Goal: Check status: Check status

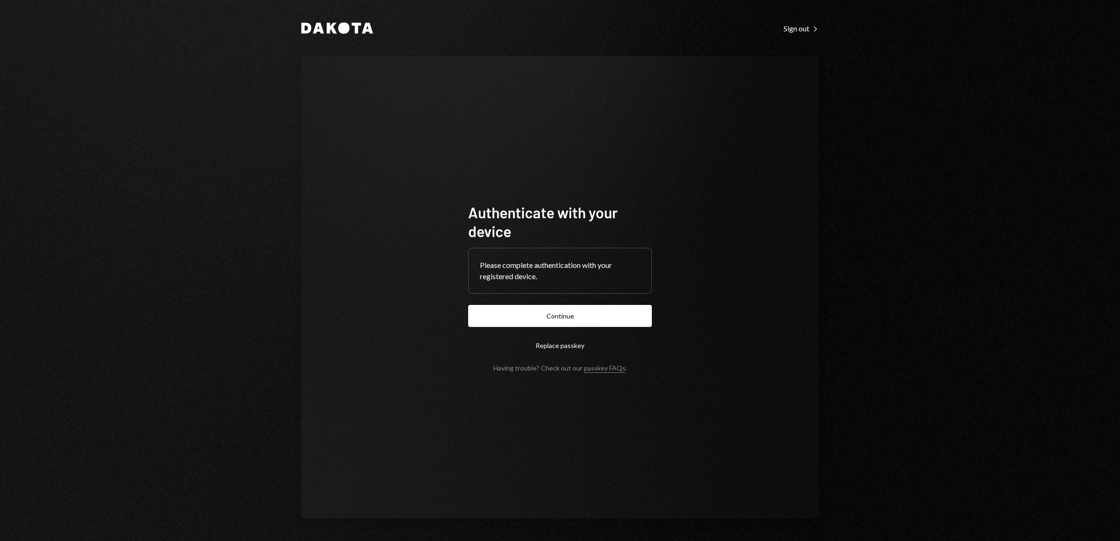
click at [565, 303] on form "Authenticate with your device Please complete authentication with your register…" at bounding box center [560, 287] width 184 height 169
click at [567, 311] on button "Continue" at bounding box center [560, 316] width 184 height 22
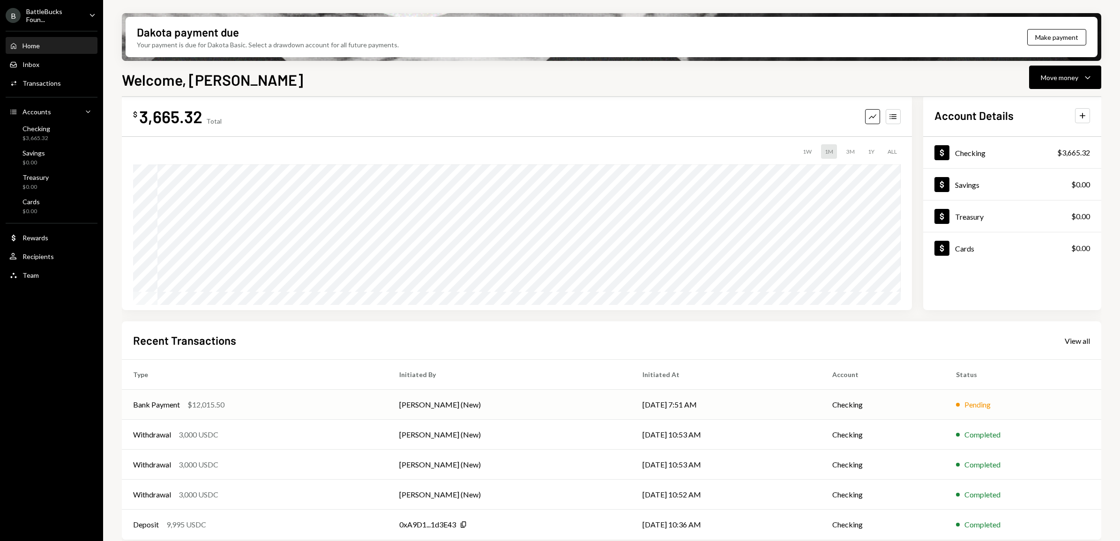
scroll to position [23, 0]
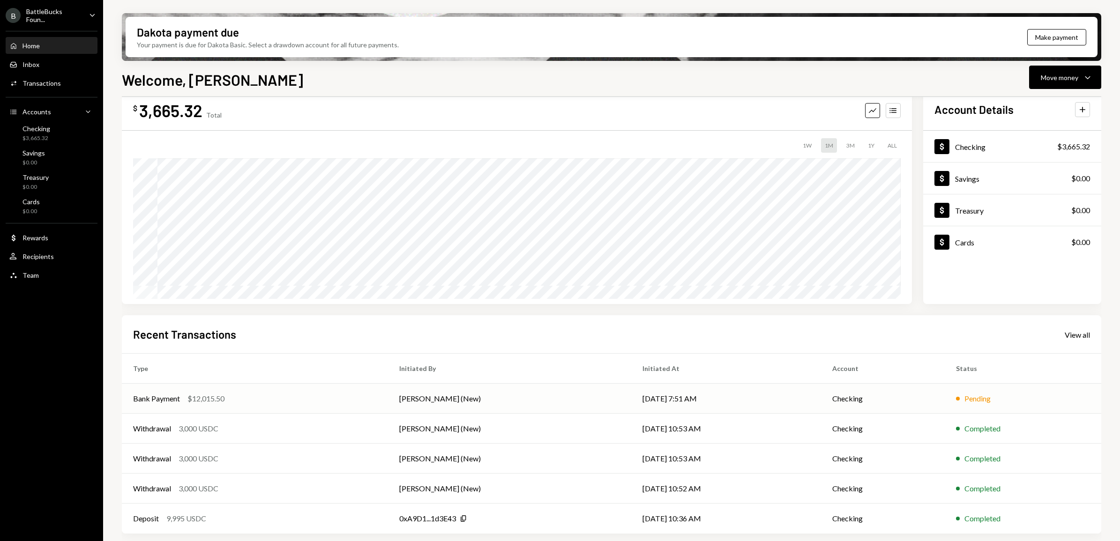
click at [1017, 393] on div "Pending" at bounding box center [1023, 398] width 134 height 11
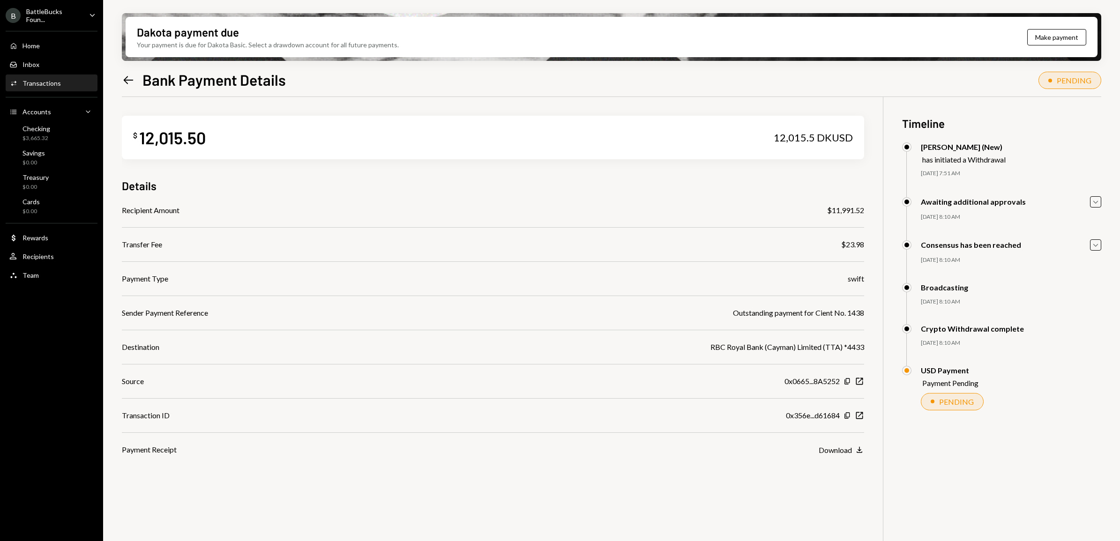
click at [124, 83] on icon "Left Arrow" at bounding box center [128, 80] width 13 height 13
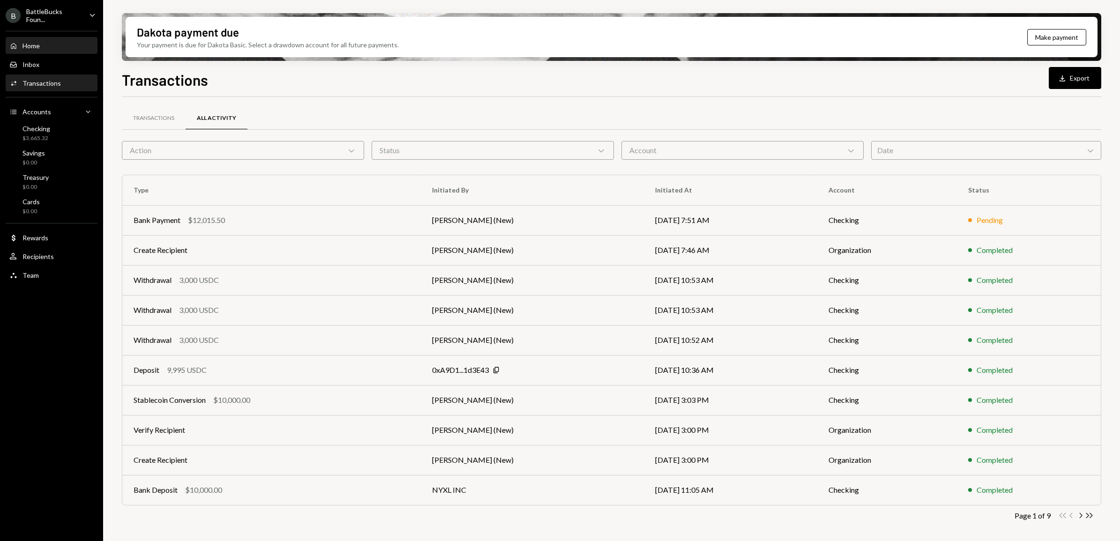
click at [33, 47] on div "Home" at bounding box center [30, 46] width 17 height 8
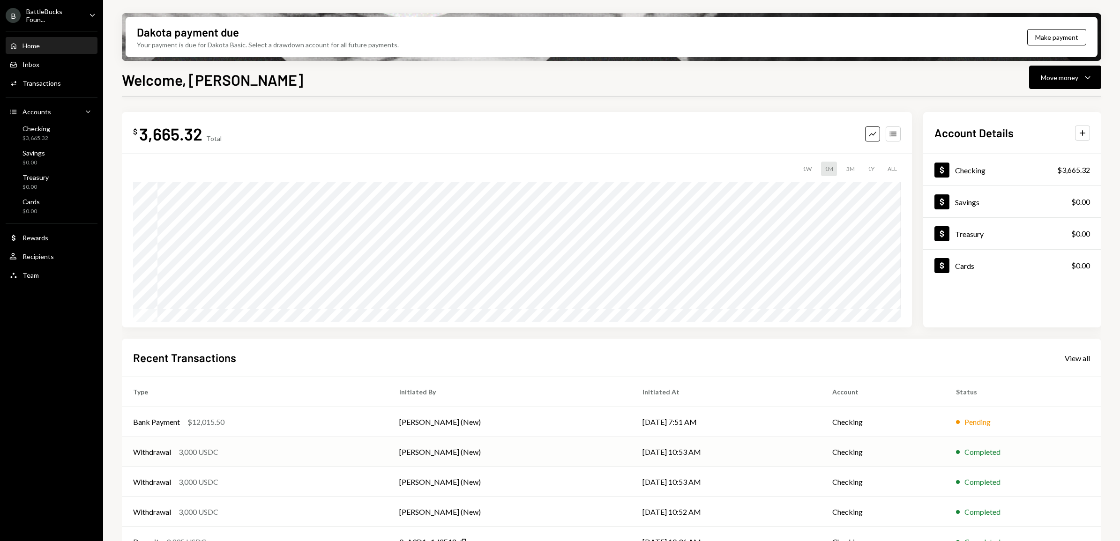
scroll to position [23, 0]
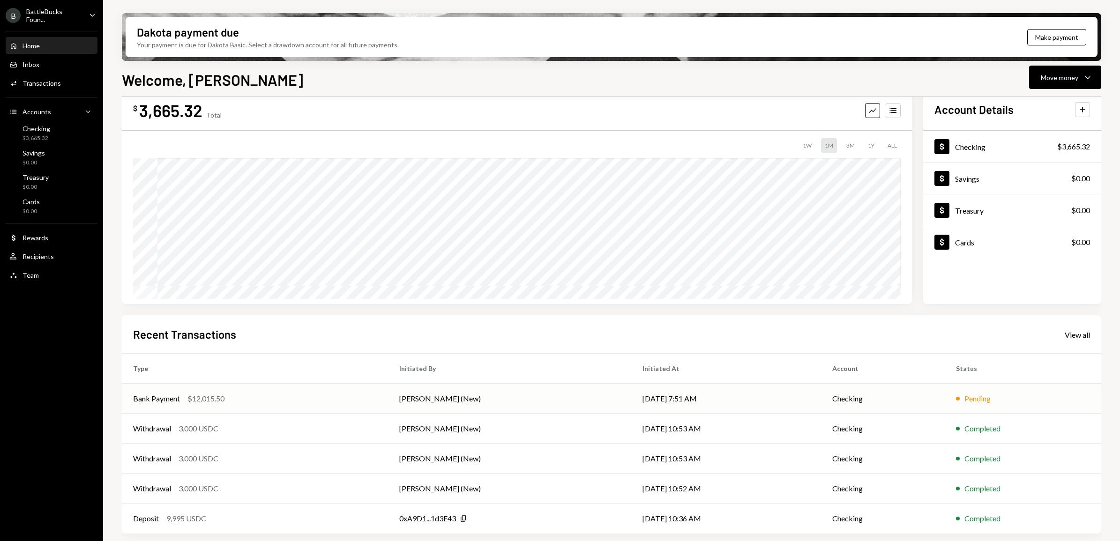
click at [980, 399] on div "Pending" at bounding box center [978, 398] width 26 height 11
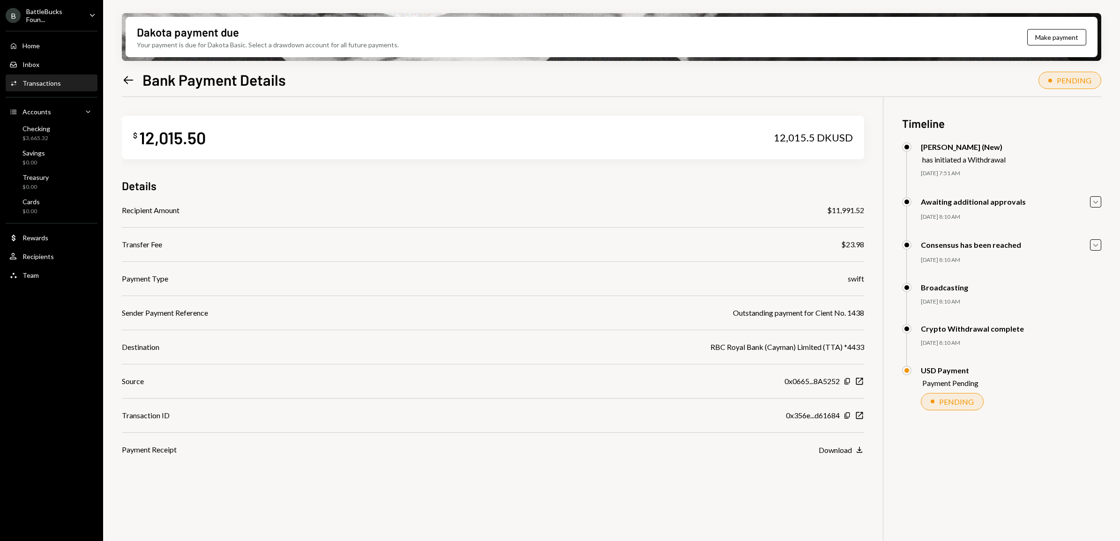
click at [129, 82] on icon "Left Arrow" at bounding box center [128, 80] width 13 height 13
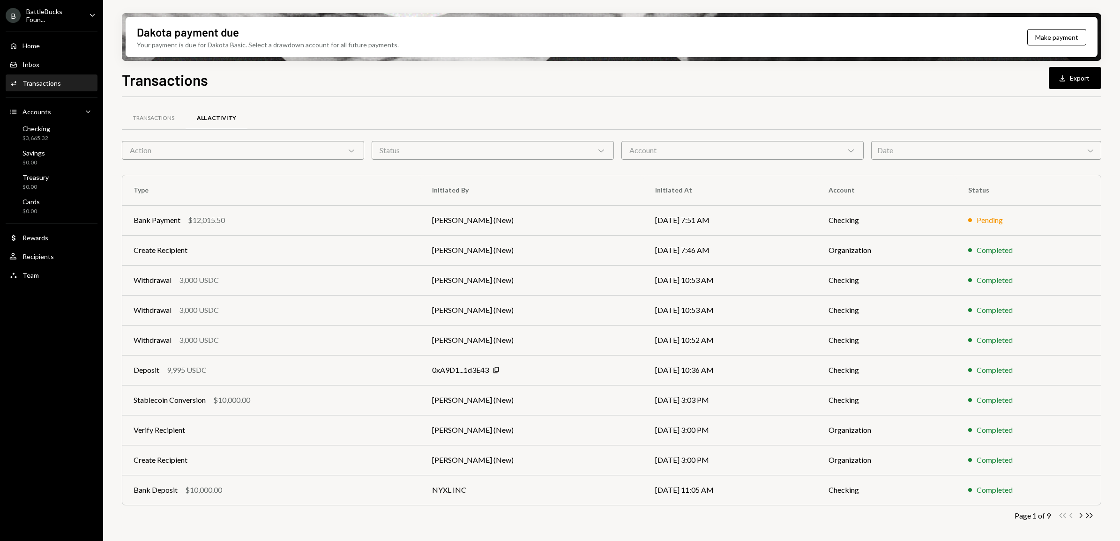
click at [41, 19] on div "BattleBucks Foun..." at bounding box center [53, 15] width 55 height 16
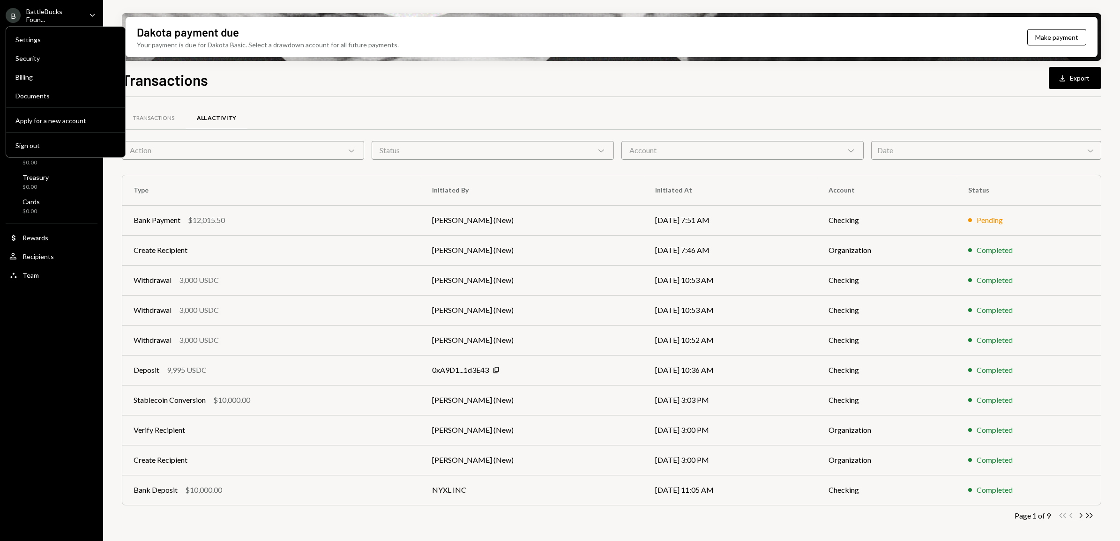
click at [113, 10] on div "Dakota payment due Your payment is due for Dakota Basic. Select a drawdown acco…" at bounding box center [611, 270] width 1017 height 541
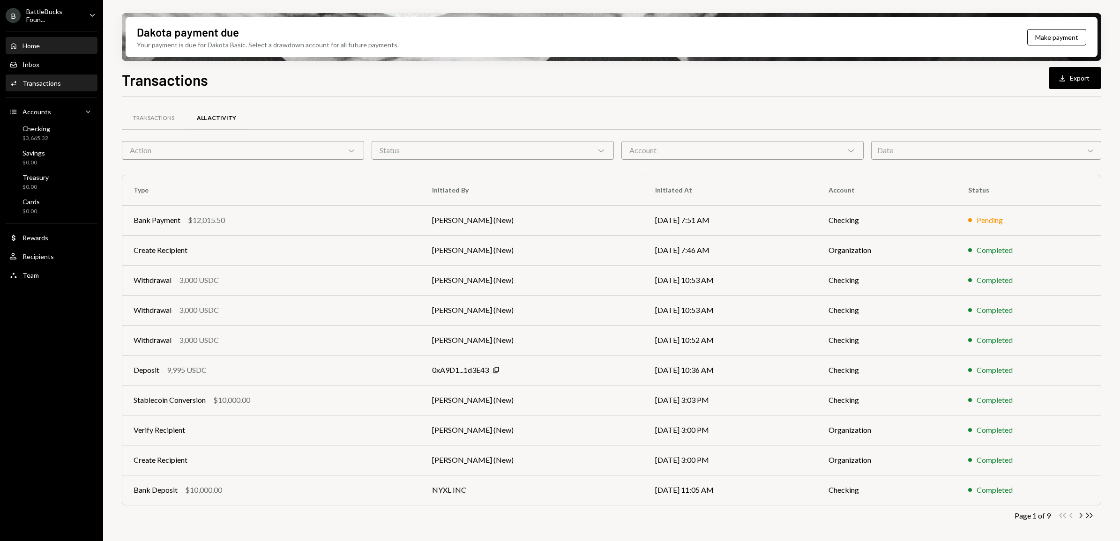
click at [44, 47] on div "Home Home" at bounding box center [51, 46] width 84 height 8
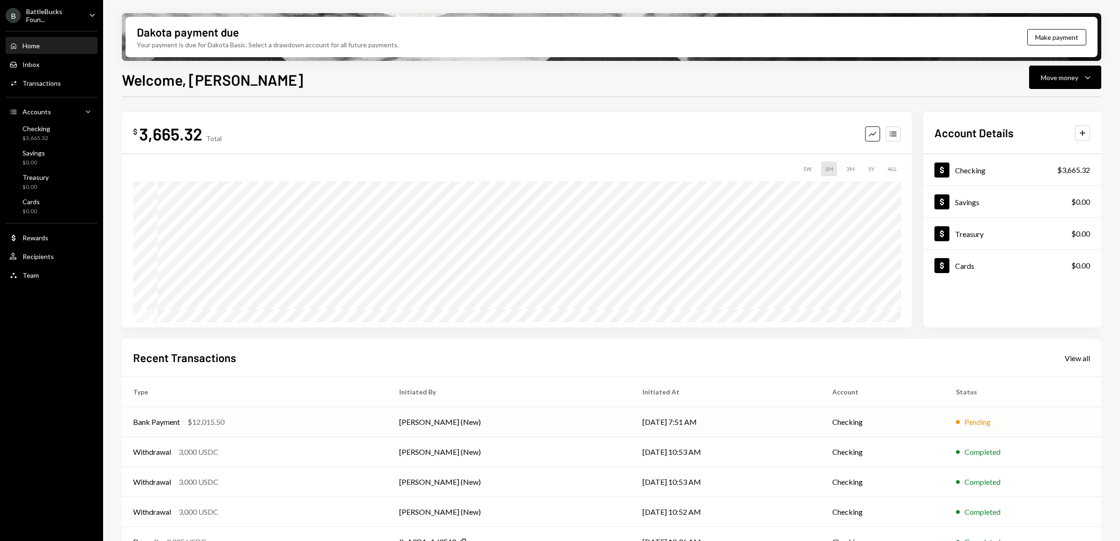
click at [404, 423] on td "[PERSON_NAME] (New)" at bounding box center [509, 422] width 243 height 30
